Goal: Navigation & Orientation: Find specific page/section

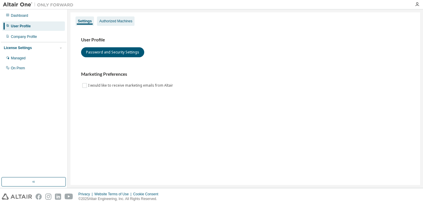
click at [109, 22] on div "Authorized Machines" at bounding box center [115, 21] width 33 height 5
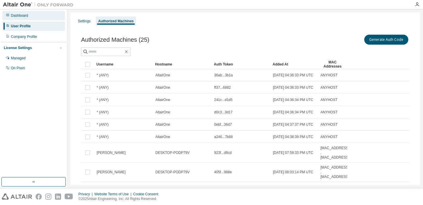
click at [25, 18] on div "Dashboard" at bounding box center [33, 15] width 63 height 9
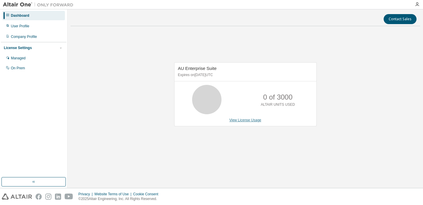
click at [251, 122] on link "View License Usage" at bounding box center [245, 120] width 32 height 4
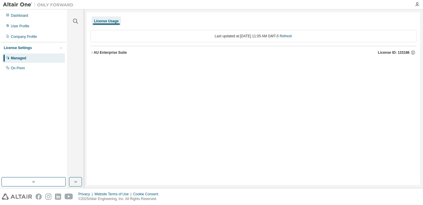
click at [115, 56] on button "AU Enterprise Suite License ID: 133186" at bounding box center [253, 52] width 326 height 13
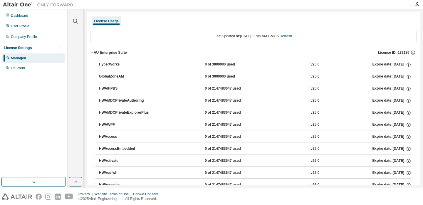
click at [16, 5] on img at bounding box center [39, 5] width 73 height 6
click at [8, 15] on icon at bounding box center [8, 15] width 4 height 4
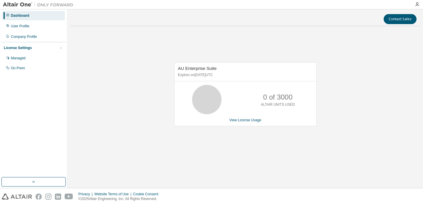
click at [28, 196] on img at bounding box center [17, 196] width 30 height 6
click at [20, 199] on img at bounding box center [17, 196] width 30 height 6
